Goal: Task Accomplishment & Management: Manage account settings

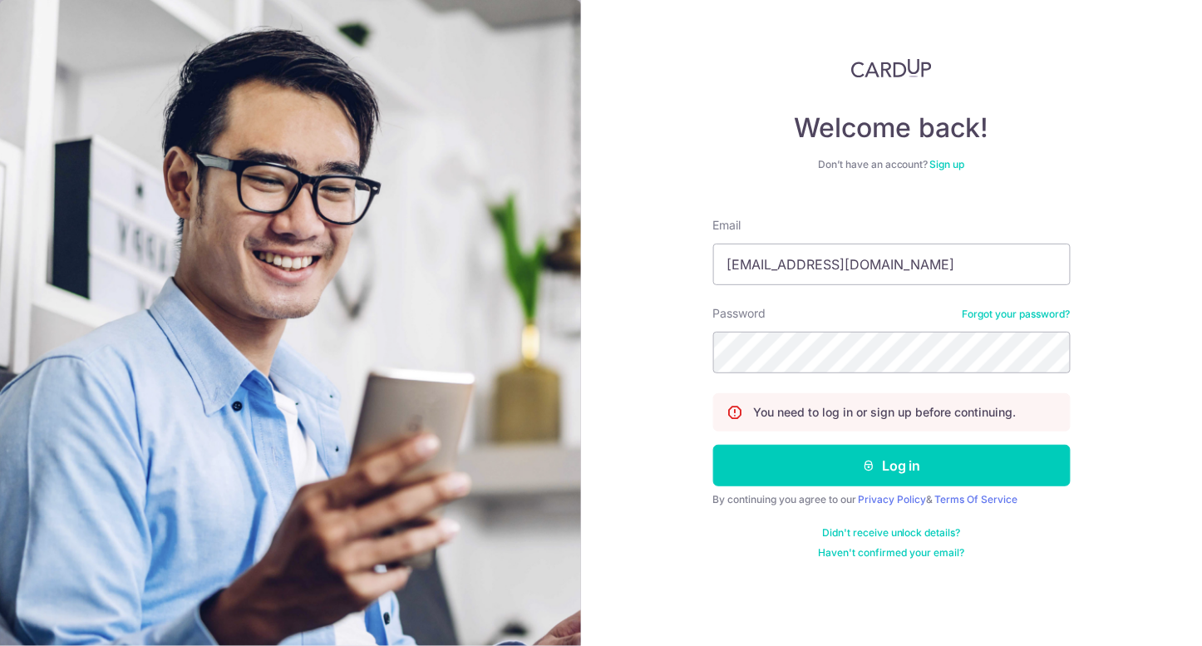
type input "[EMAIL_ADDRESS][DOMAIN_NAME]"
click at [713, 445] on button "Log in" at bounding box center [891, 466] width 357 height 42
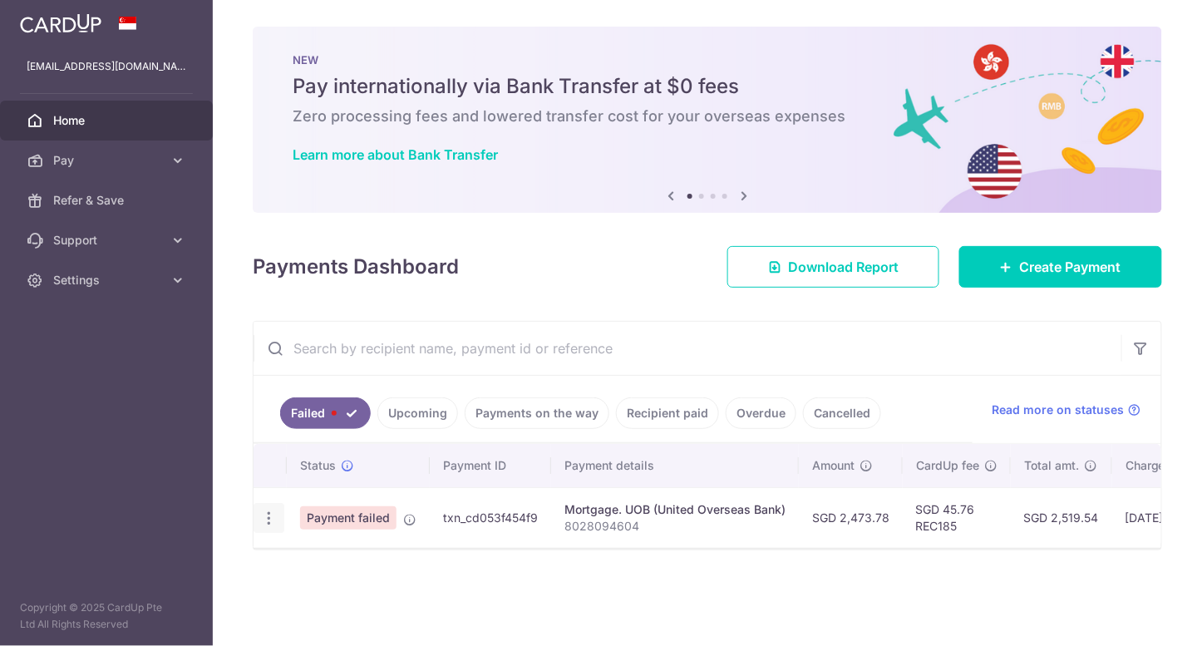
click at [273, 516] on icon "button" at bounding box center [268, 517] width 17 height 17
click at [313, 569] on span "Update payment" at bounding box center [357, 563] width 113 height 20
radio input "true"
type input "2,473.78"
type input "8028094604"
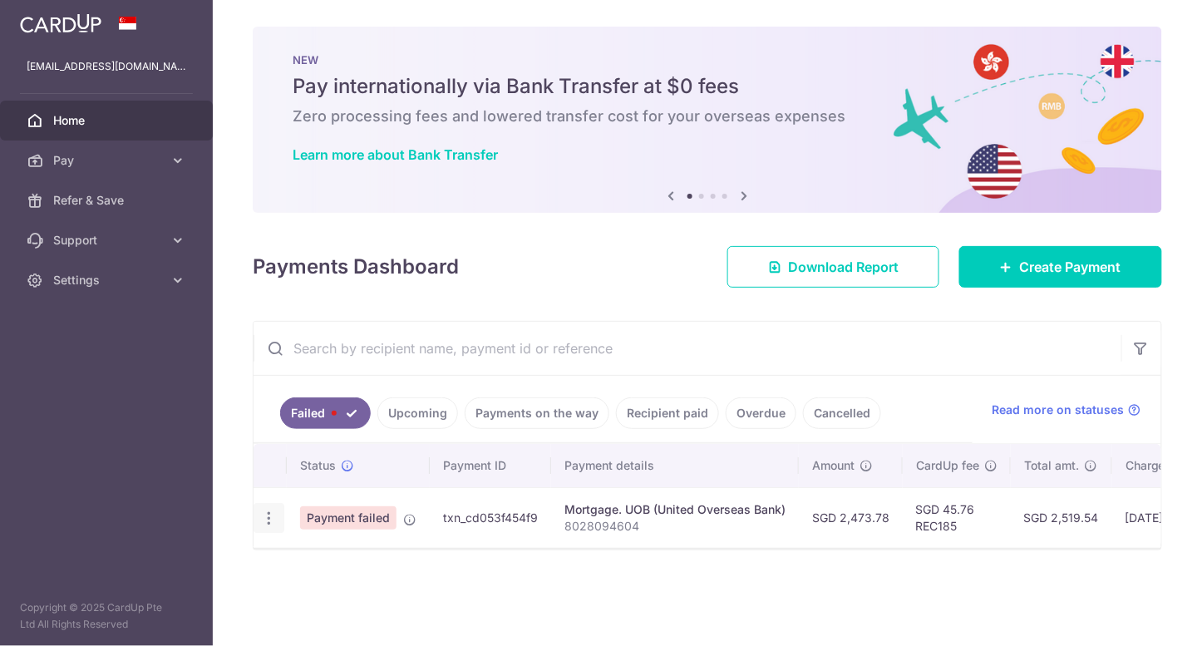
type input "REC185"
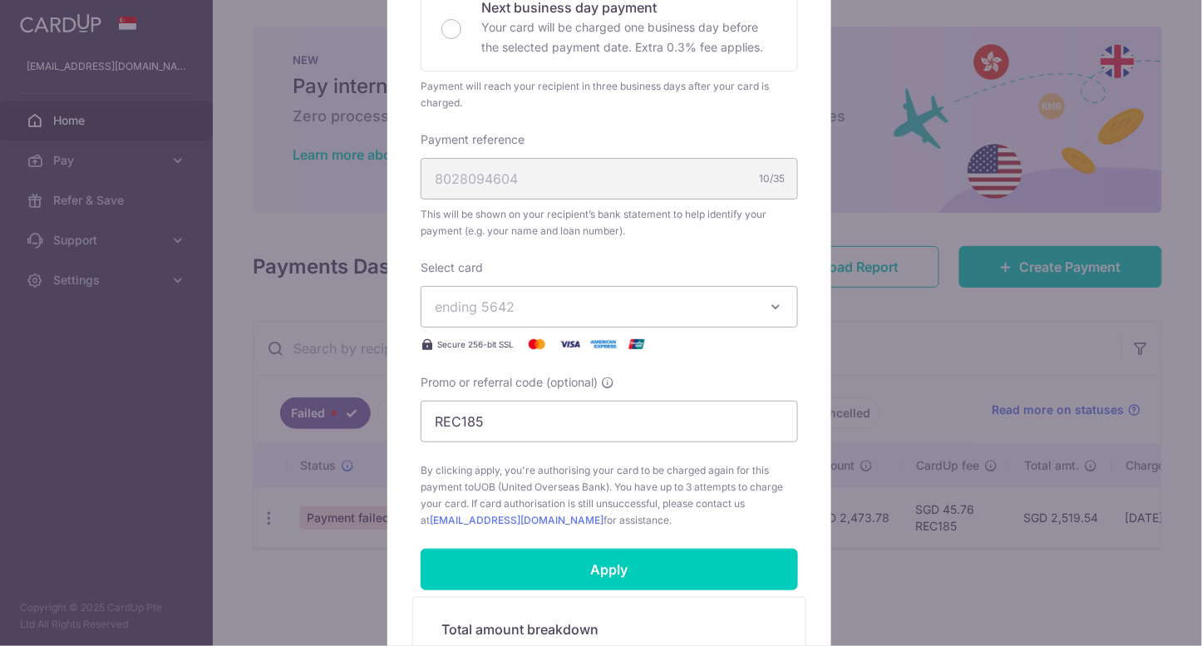
scroll to position [443, 0]
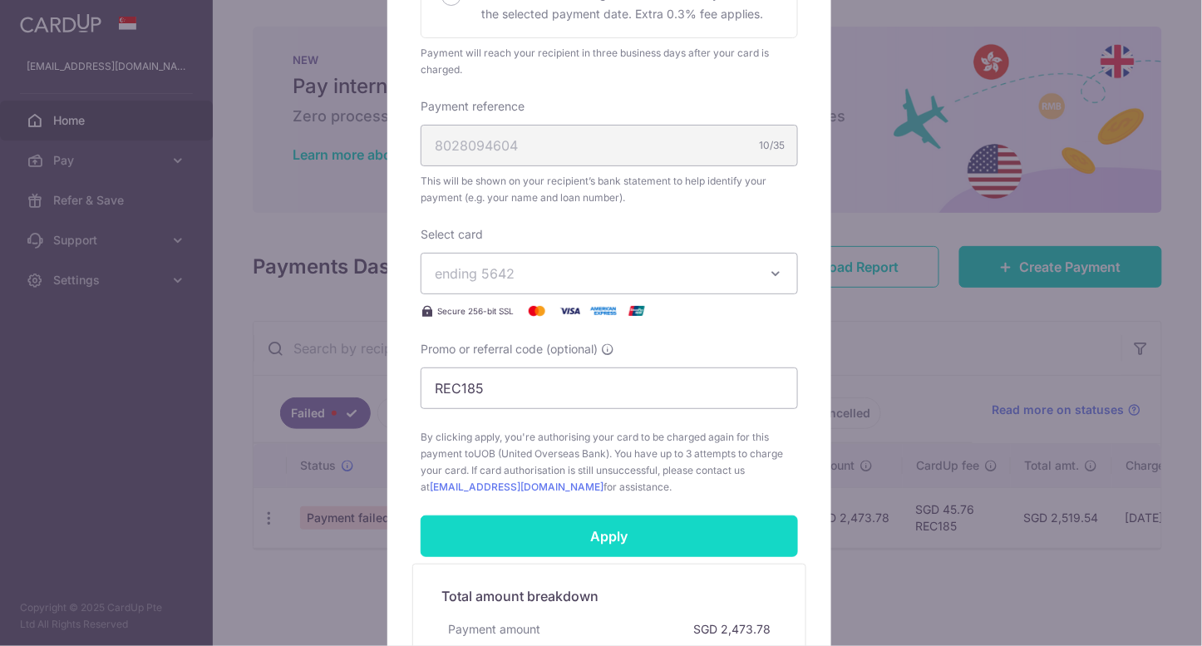
click at [708, 527] on input "Apply" at bounding box center [609, 536] width 377 height 42
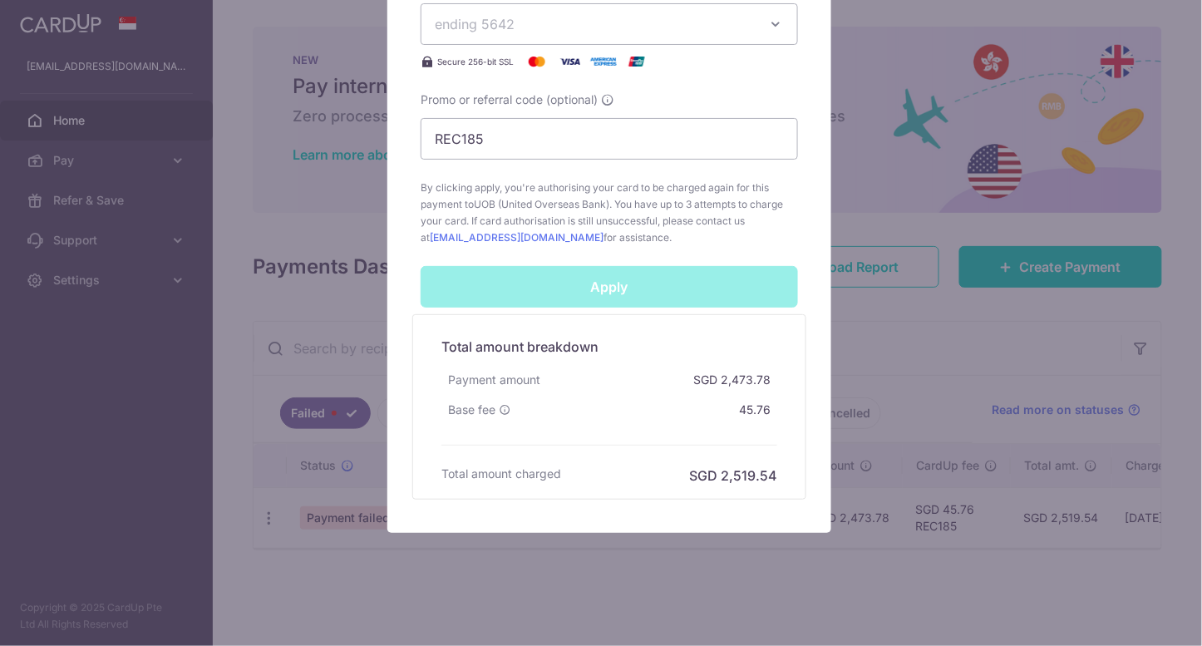
scroll to position [703, 0]
